Goal: Task Accomplishment & Management: Manage account settings

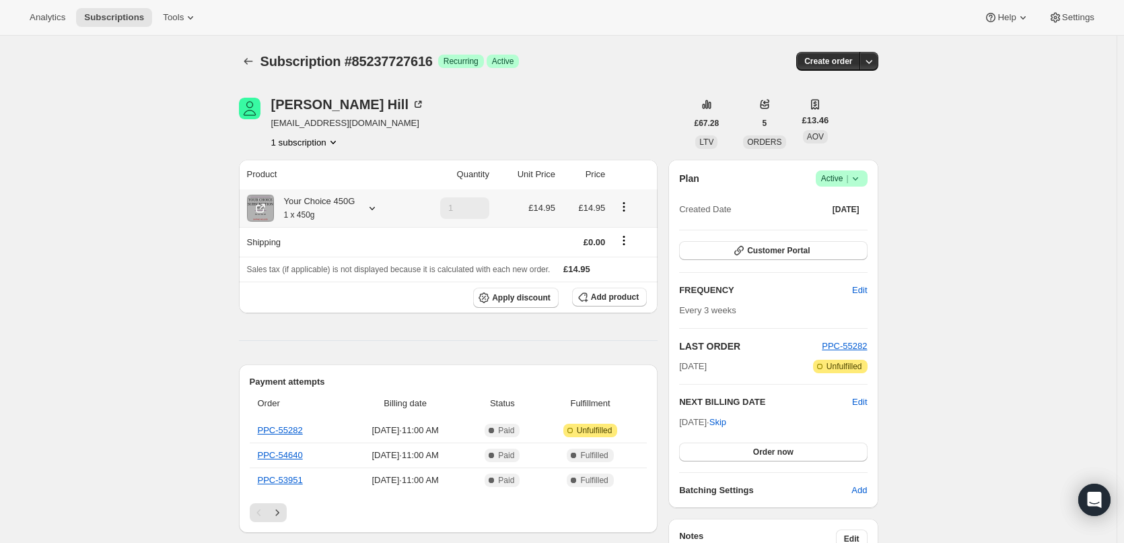
click at [374, 212] on icon at bounding box center [372, 207] width 13 height 13
click at [374, 209] on icon at bounding box center [372, 208] width 5 height 3
click at [753, 250] on span "Customer Portal" at bounding box center [778, 250] width 63 height 11
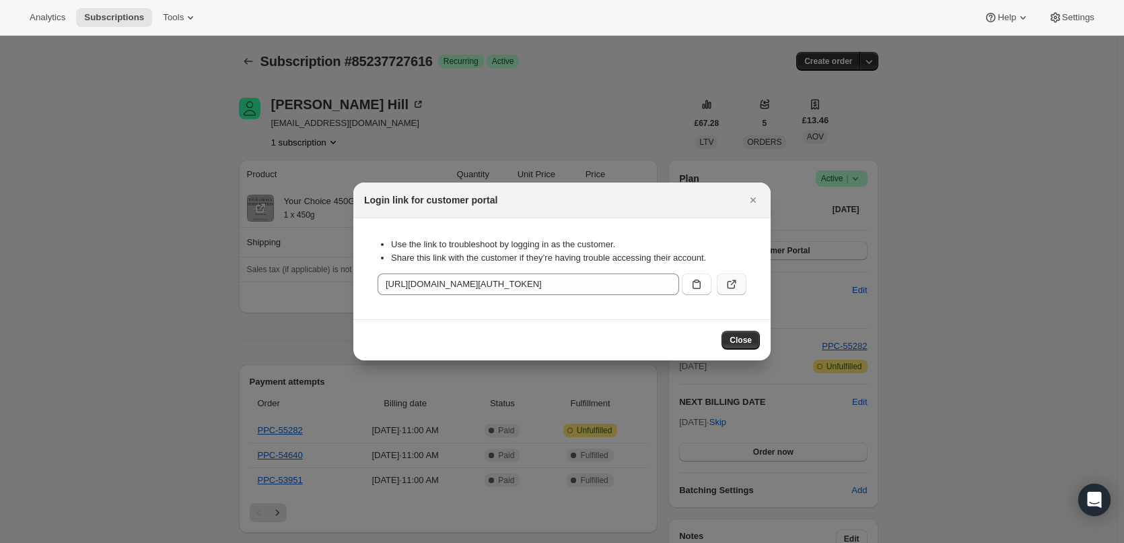
click at [731, 281] on icon ":rbt:" at bounding box center [731, 283] width 13 height 13
click at [753, 201] on icon "Close" at bounding box center [753, 199] width 5 height 5
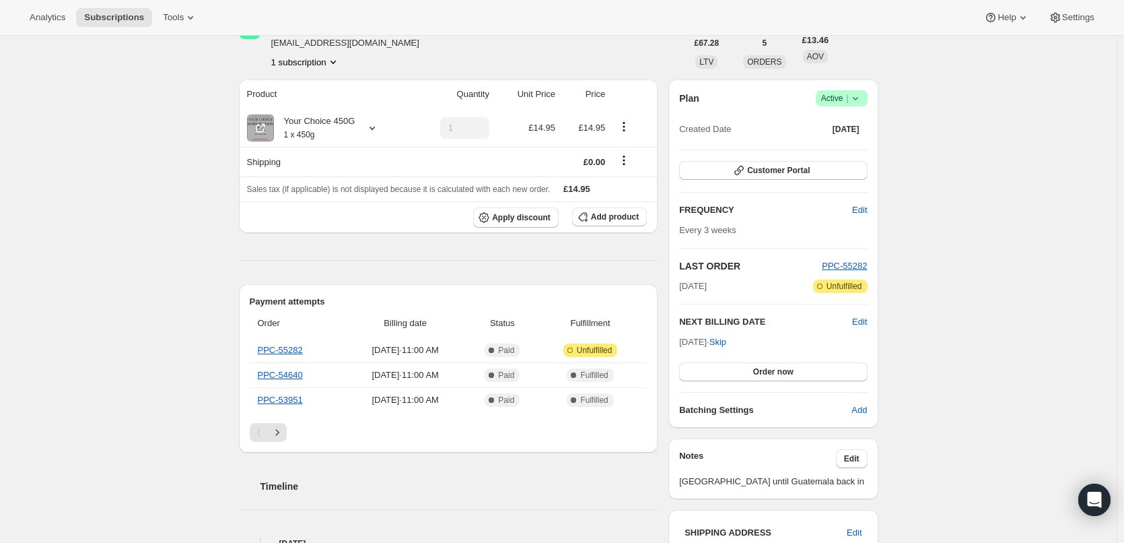
scroll to position [404, 0]
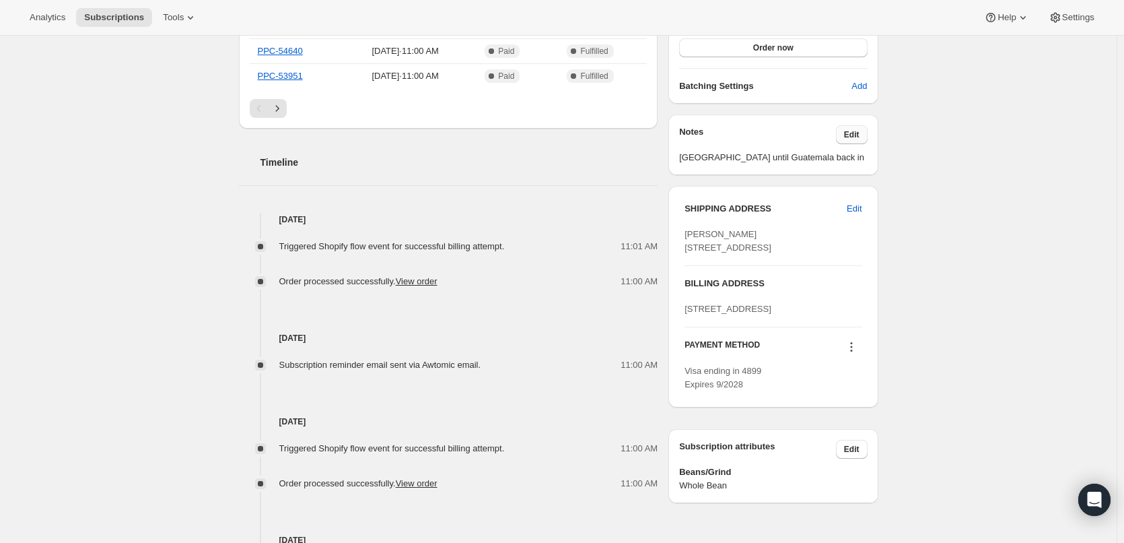
click at [848, 134] on span "Edit" at bounding box center [851, 134] width 15 height 11
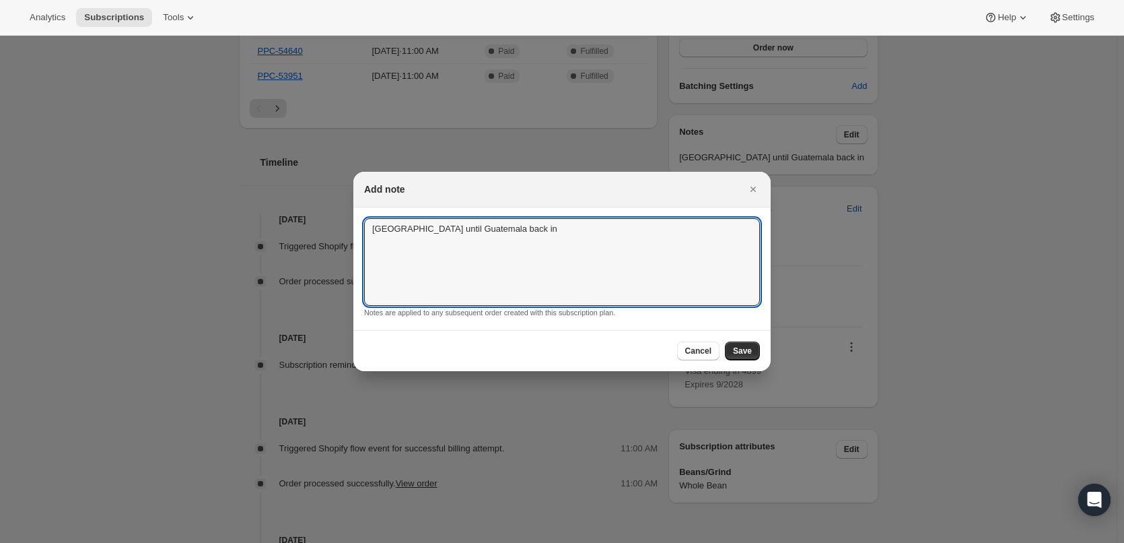
drag, startPoint x: 513, startPoint y: 236, endPoint x: 384, endPoint y: 217, distance: 130.1
click at [405, 226] on textarea "[GEOGRAPHIC_DATA] until Guatemala back in" at bounding box center [562, 262] width 396 height 88
type textarea "C"
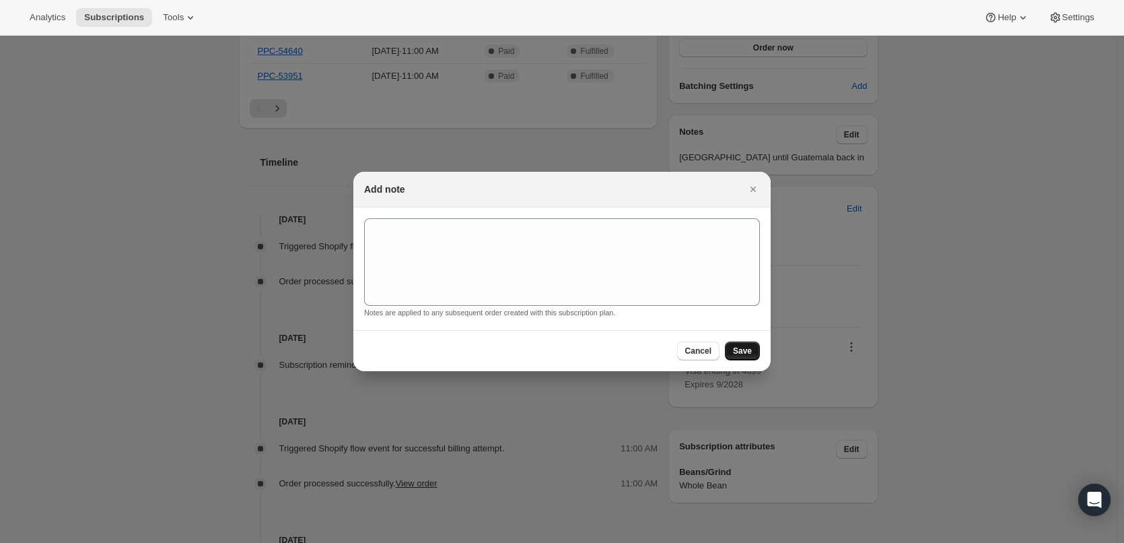
click at [754, 349] on button "Save" at bounding box center [742, 350] width 35 height 19
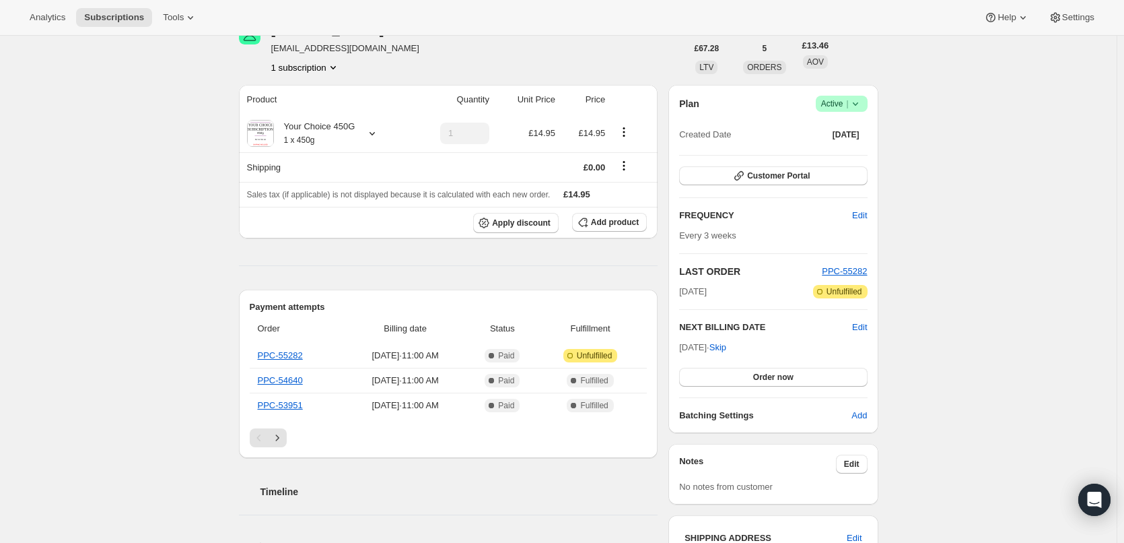
scroll to position [269, 0]
